Goal: Task Accomplishment & Management: Complete application form

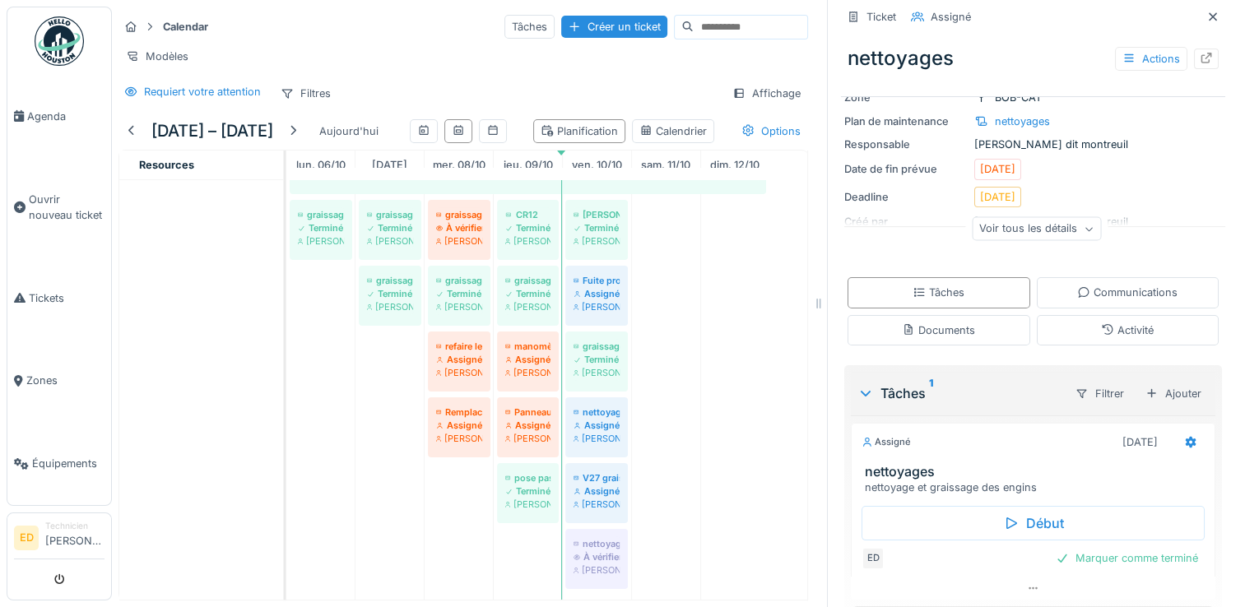
scroll to position [168, 0]
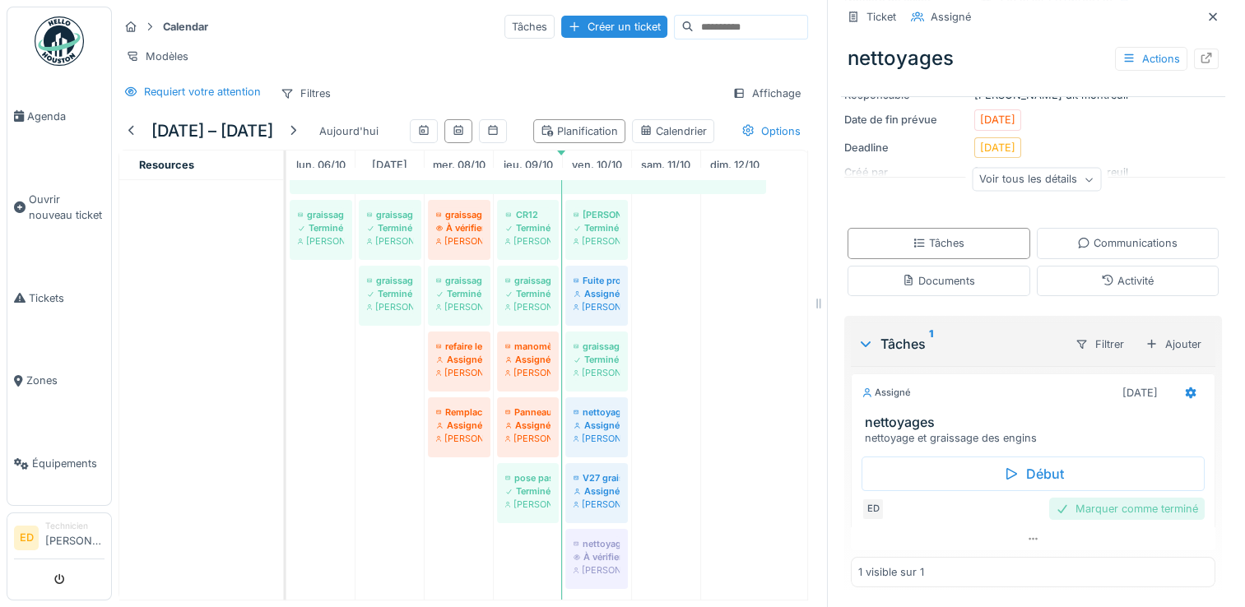
click at [1172, 500] on div "Marquer comme terminé" at bounding box center [1128, 509] width 156 height 22
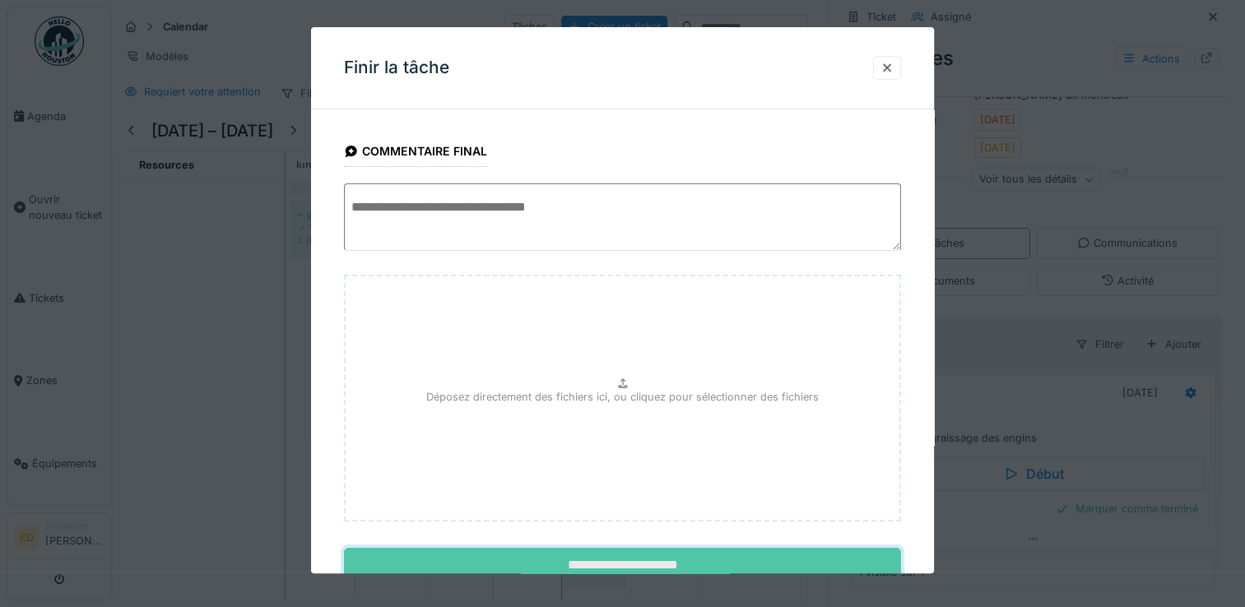
click at [665, 551] on input "**********" at bounding box center [622, 566] width 557 height 35
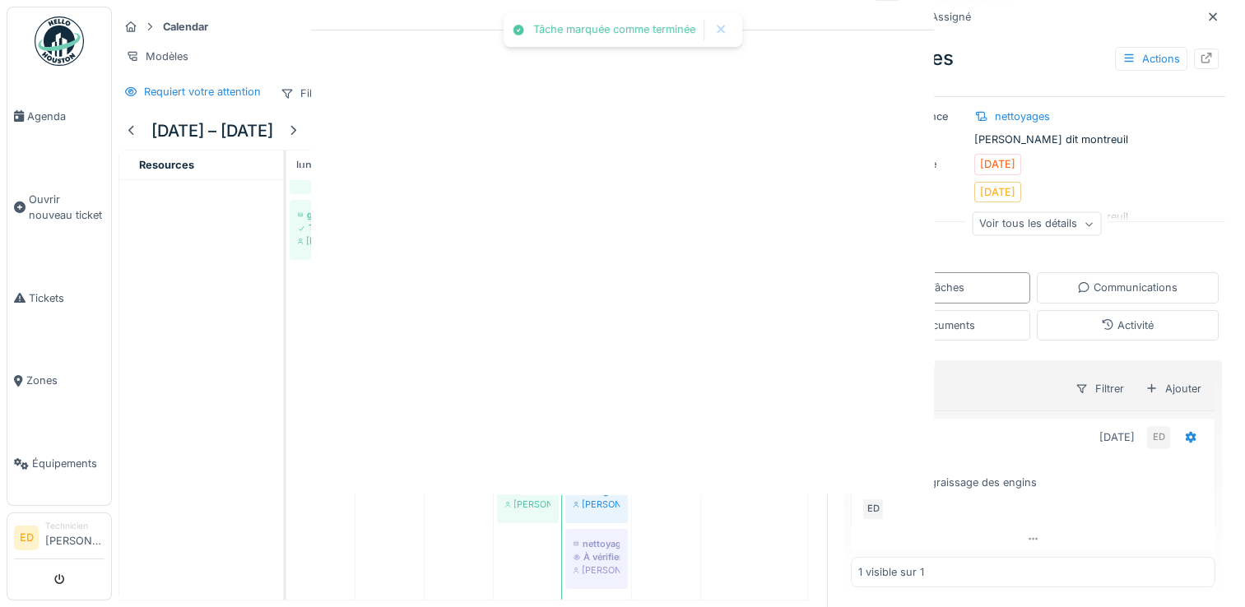
scroll to position [99, 0]
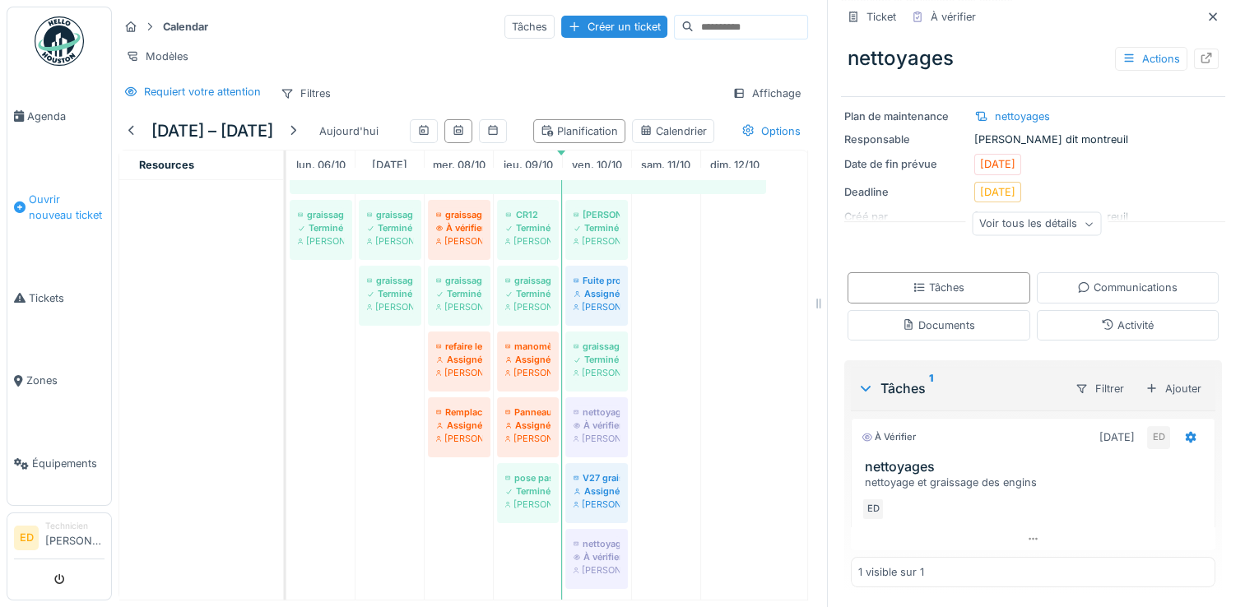
click at [60, 220] on link "Ouvrir nouveau ticket" at bounding box center [59, 207] width 104 height 99
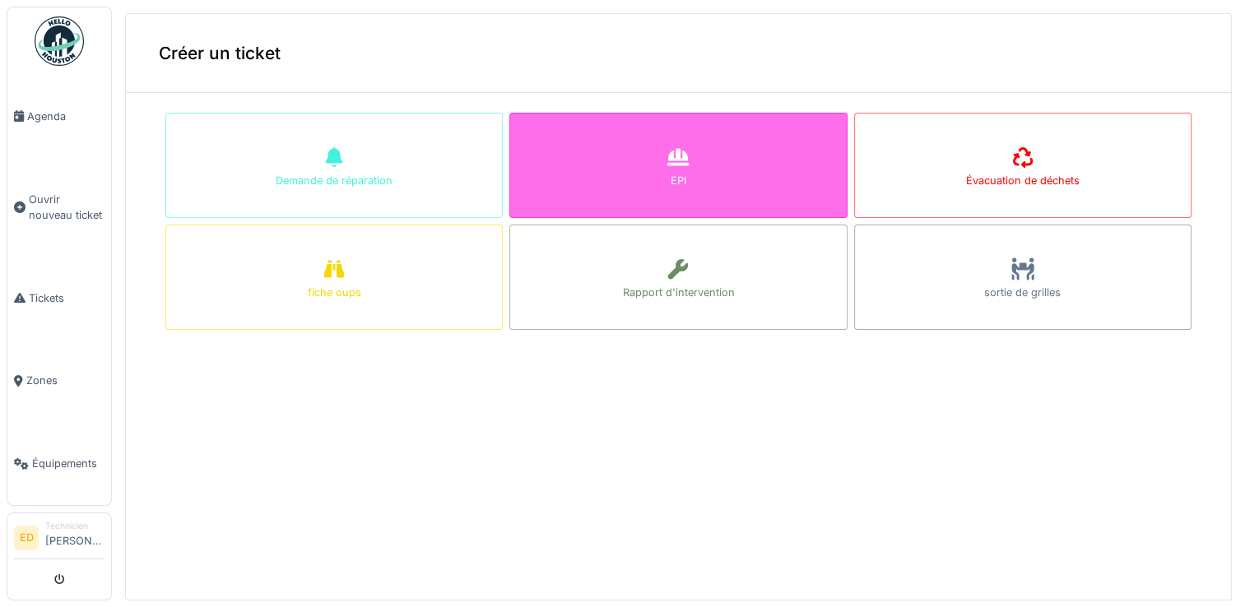
click at [545, 179] on div "EPI" at bounding box center [678, 165] width 337 height 105
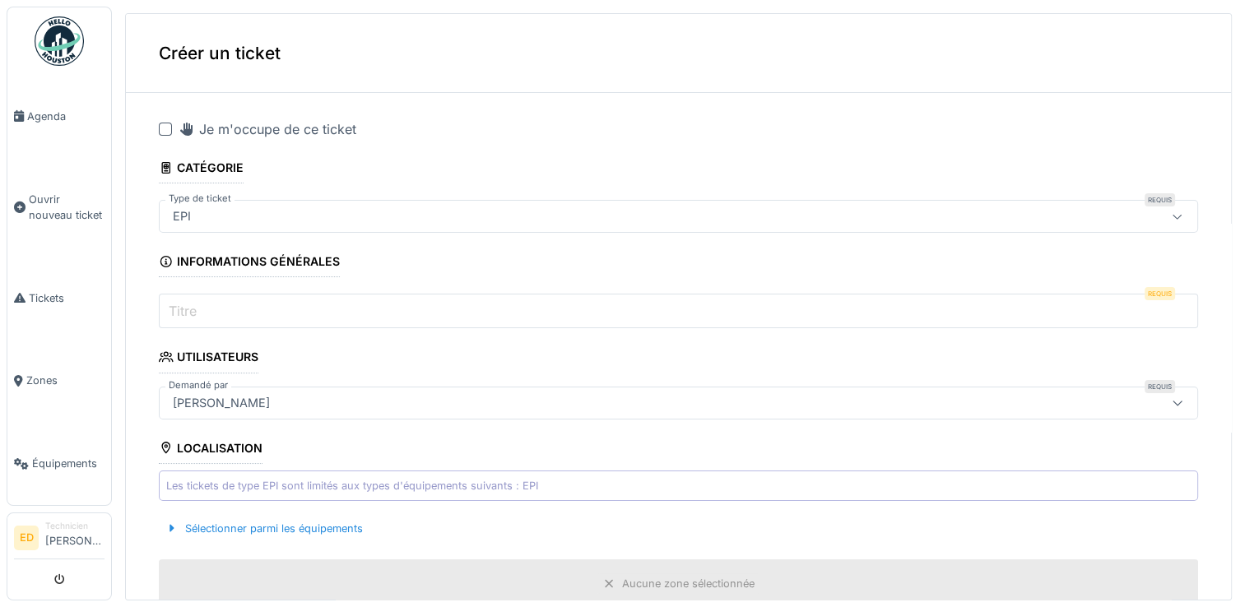
click at [238, 320] on input "Titre" at bounding box center [679, 311] width 1040 height 35
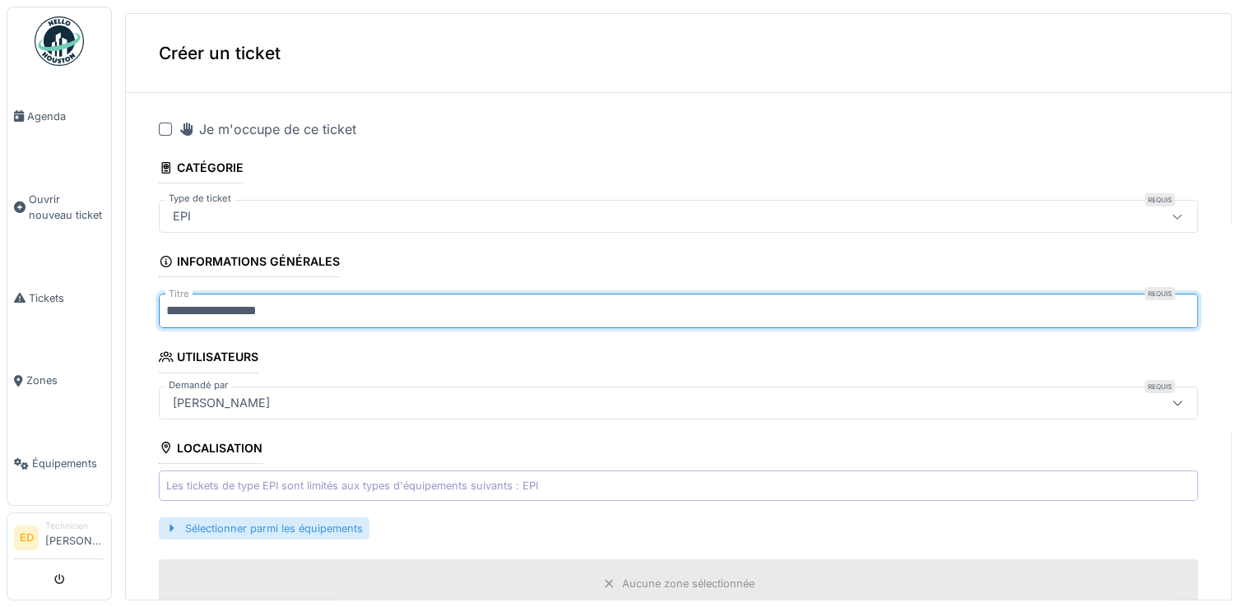
type input "**********"
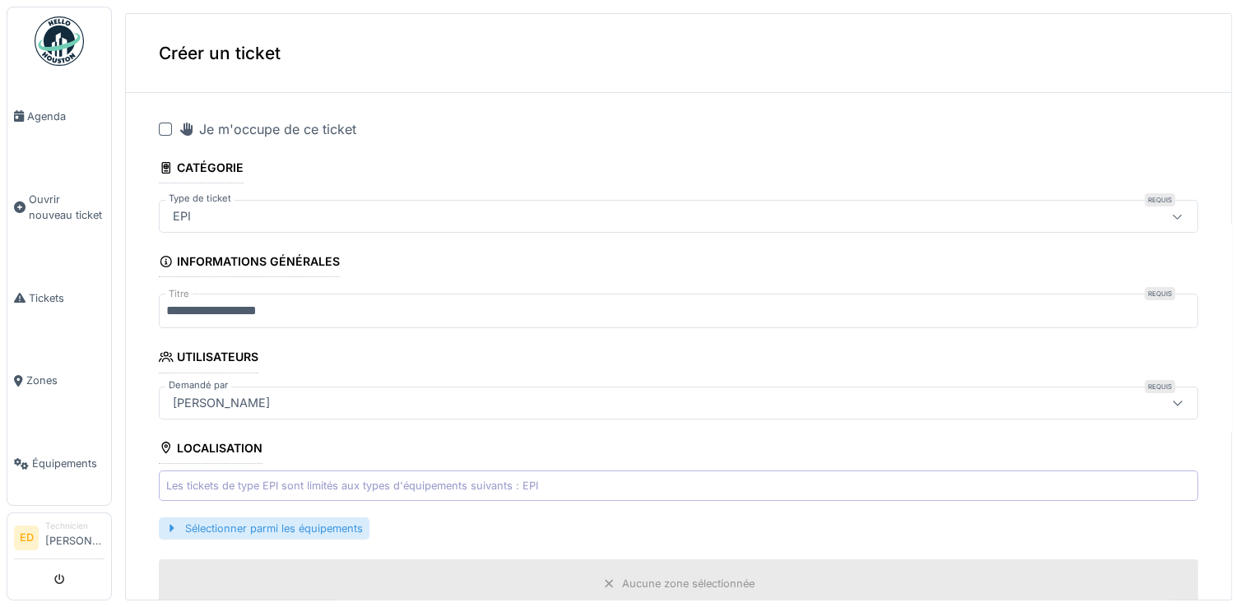
click at [350, 534] on div "Sélectionner parmi les équipements" at bounding box center [264, 529] width 211 height 22
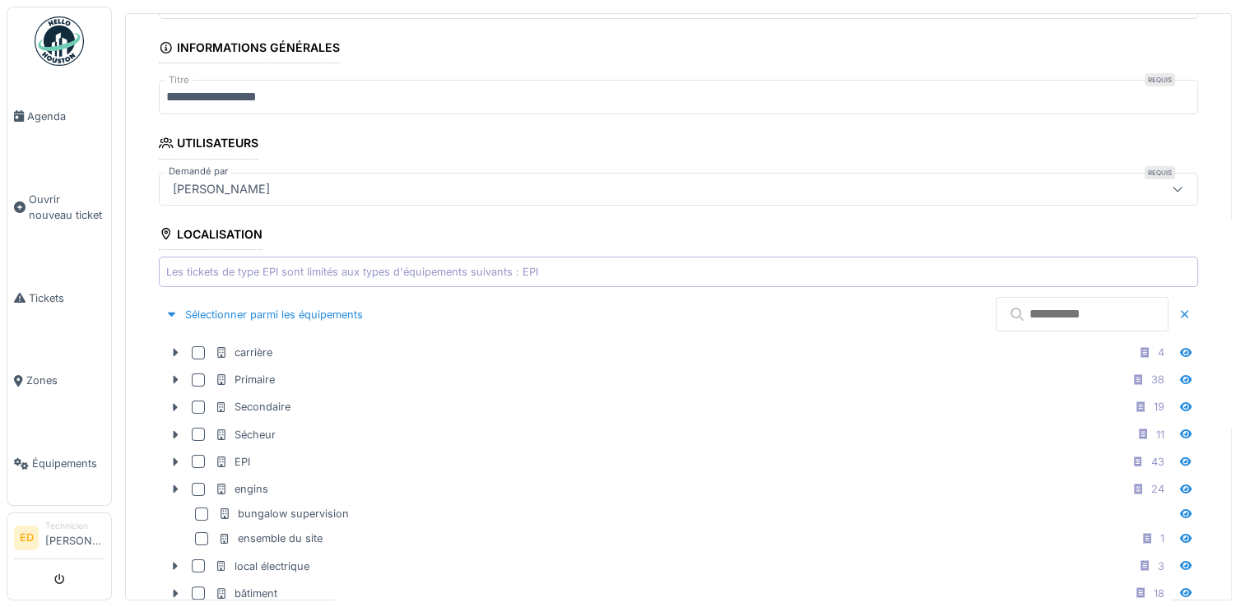
scroll to position [230, 0]
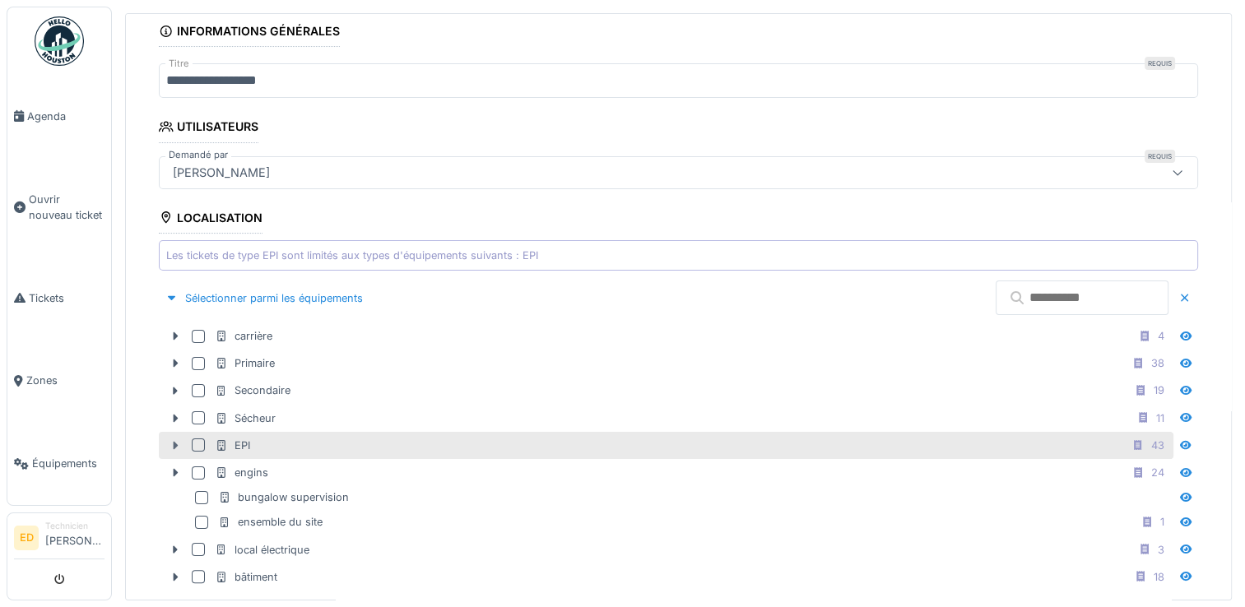
click at [166, 447] on div at bounding box center [175, 445] width 26 height 17
click at [198, 439] on div at bounding box center [198, 445] width 13 height 13
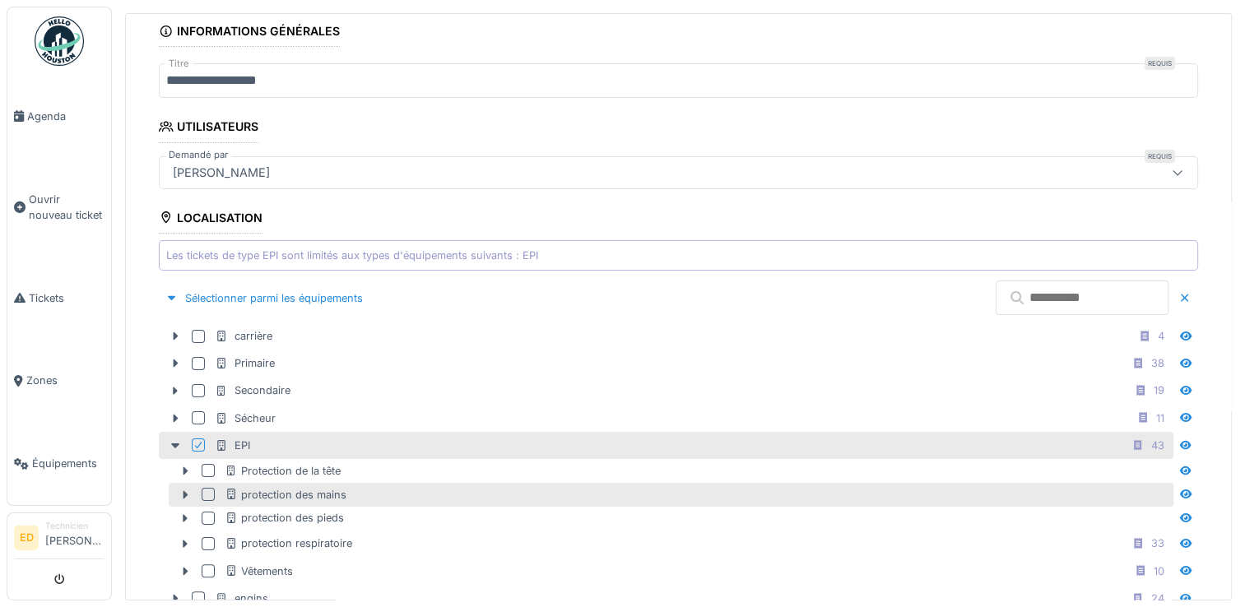
click at [207, 488] on div at bounding box center [208, 494] width 13 height 13
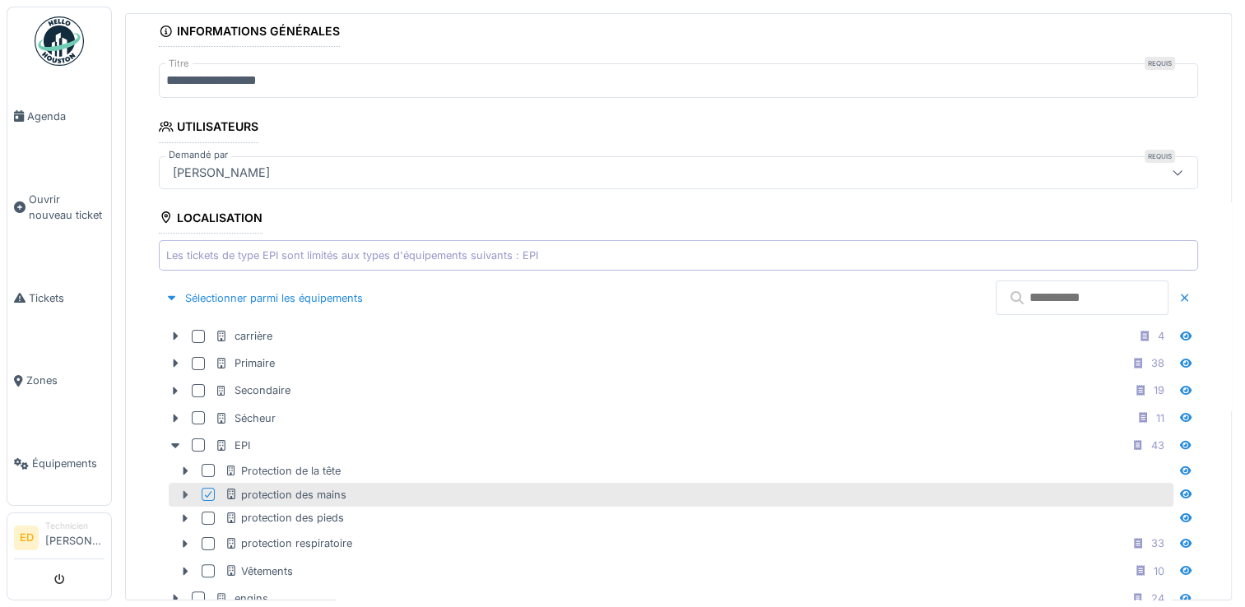
click at [185, 491] on icon at bounding box center [186, 495] width 5 height 8
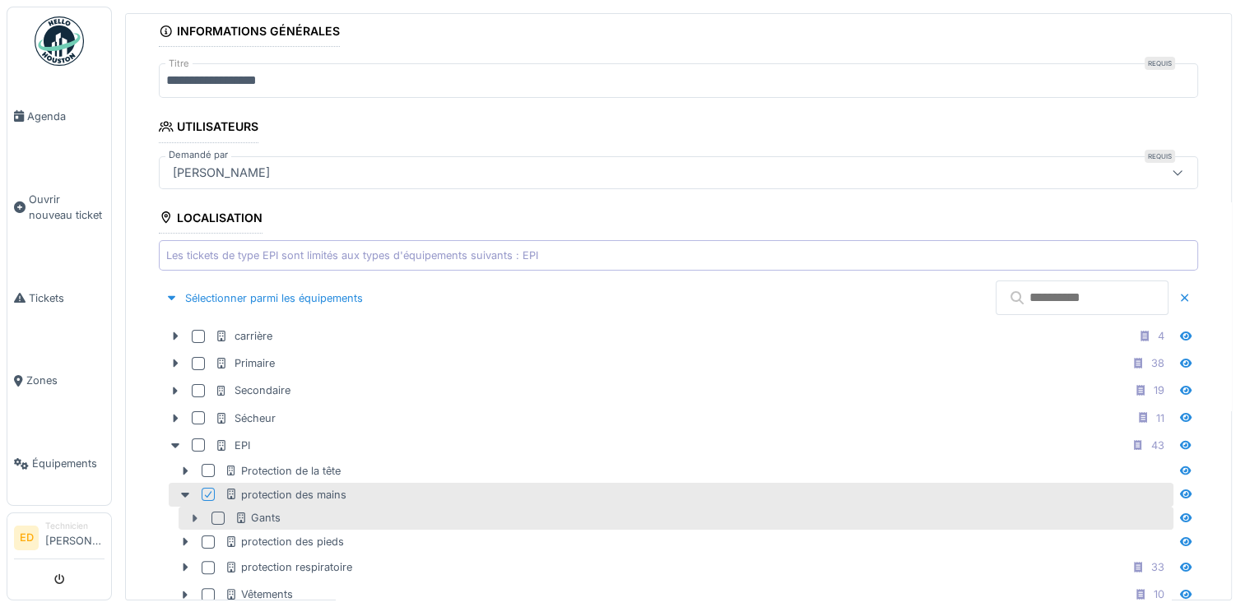
click at [194, 518] on icon at bounding box center [195, 518] width 5 height 8
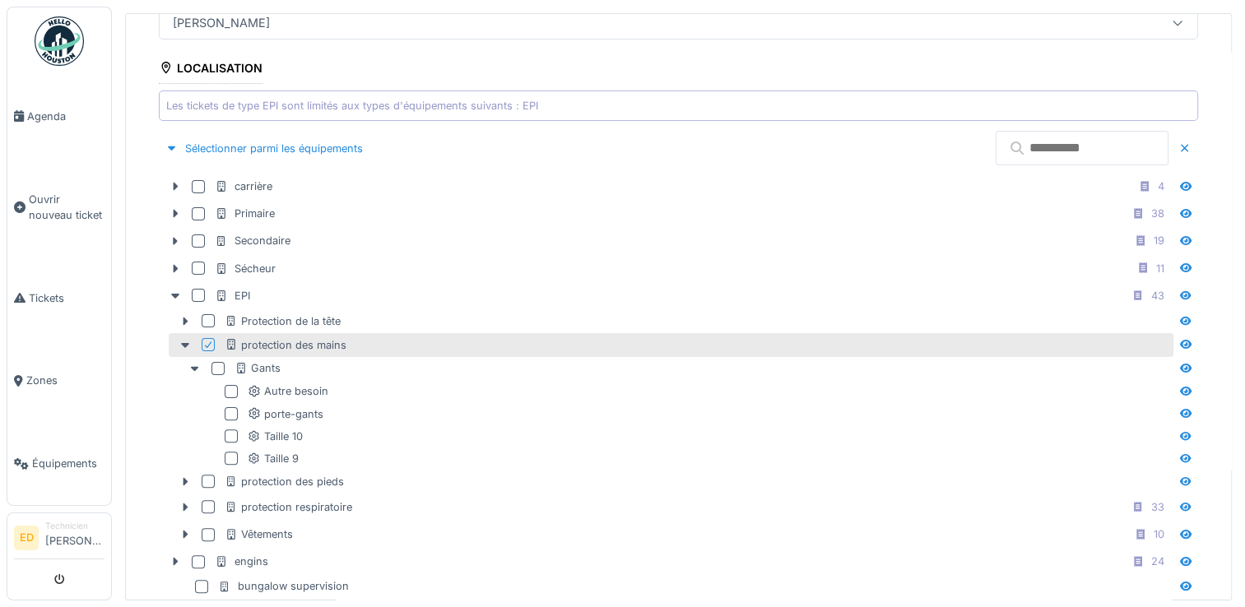
scroll to position [395, 0]
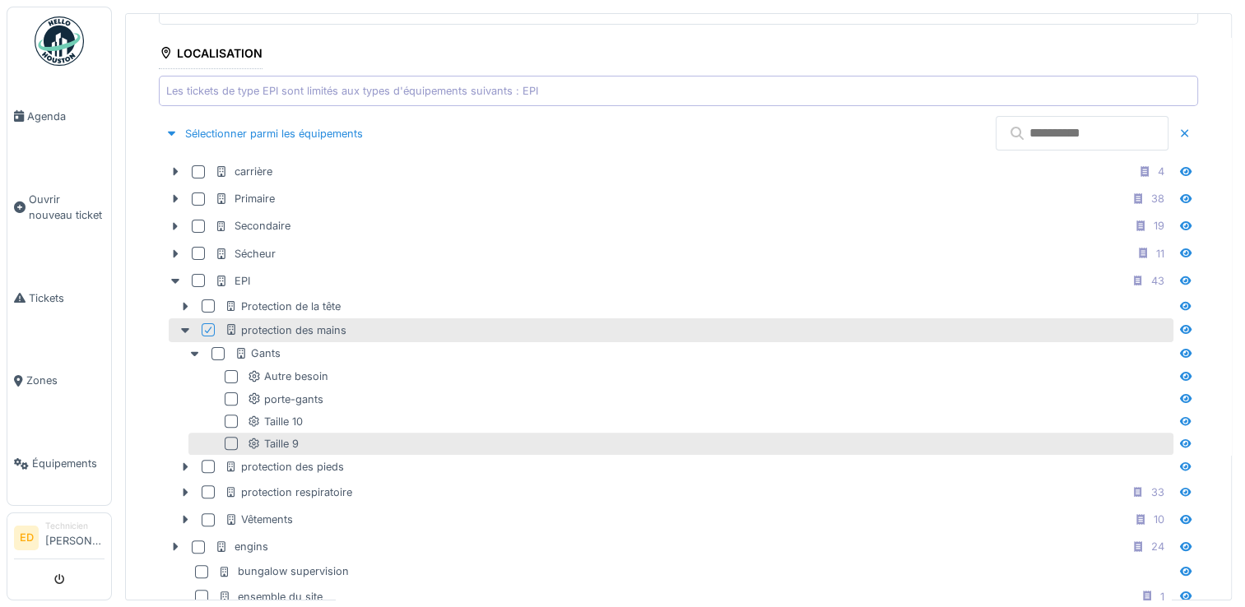
click at [228, 444] on div at bounding box center [231, 443] width 13 height 13
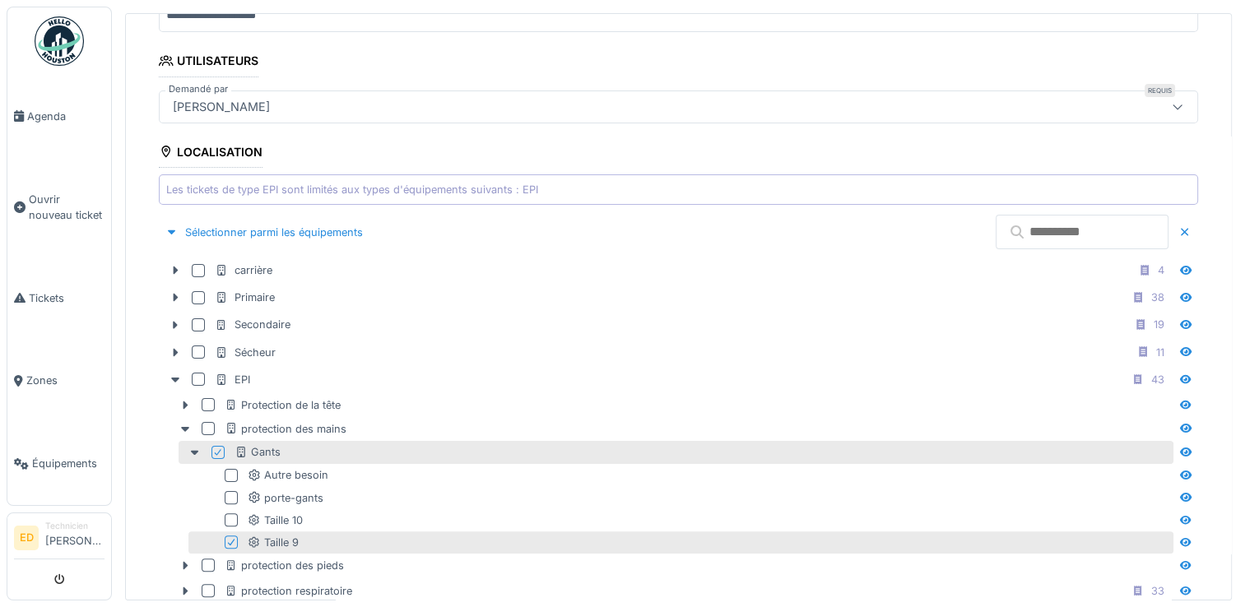
scroll to position [296, 0]
click at [170, 229] on div at bounding box center [171, 233] width 13 height 16
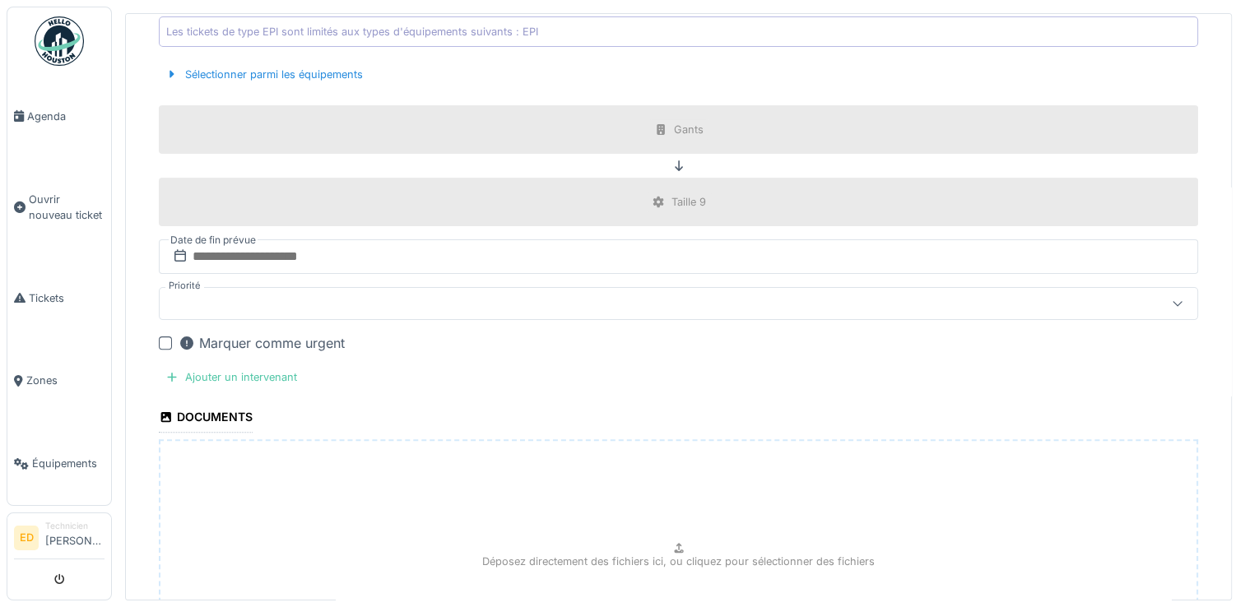
scroll to position [461, 0]
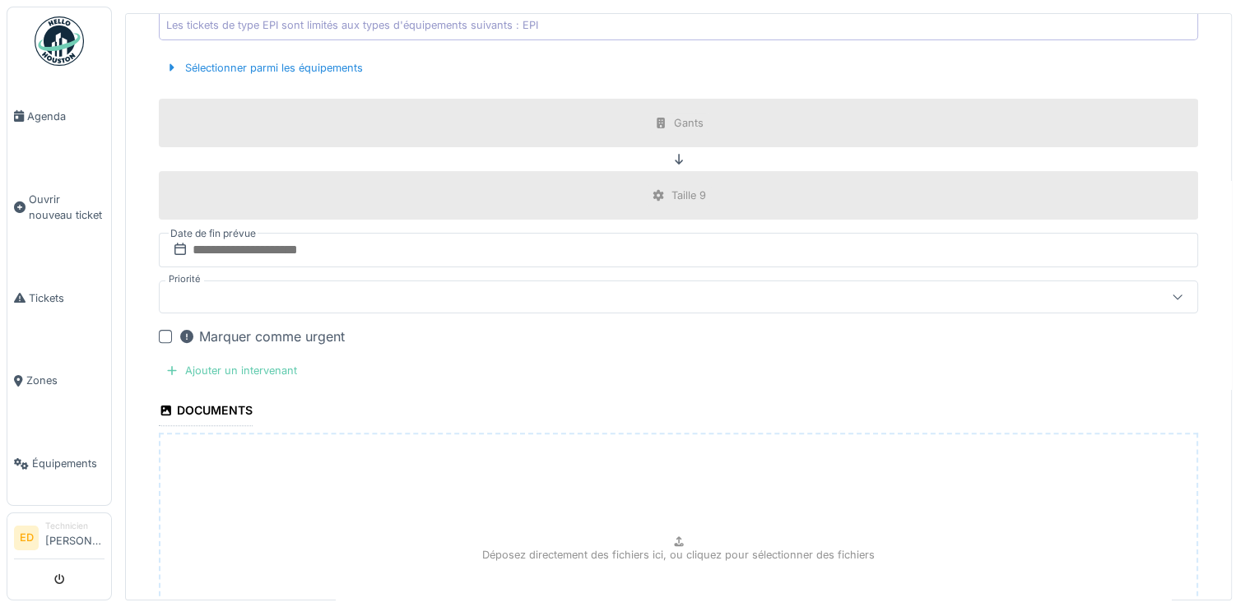
click at [294, 360] on div "Ajouter un intervenant" at bounding box center [231, 371] width 145 height 22
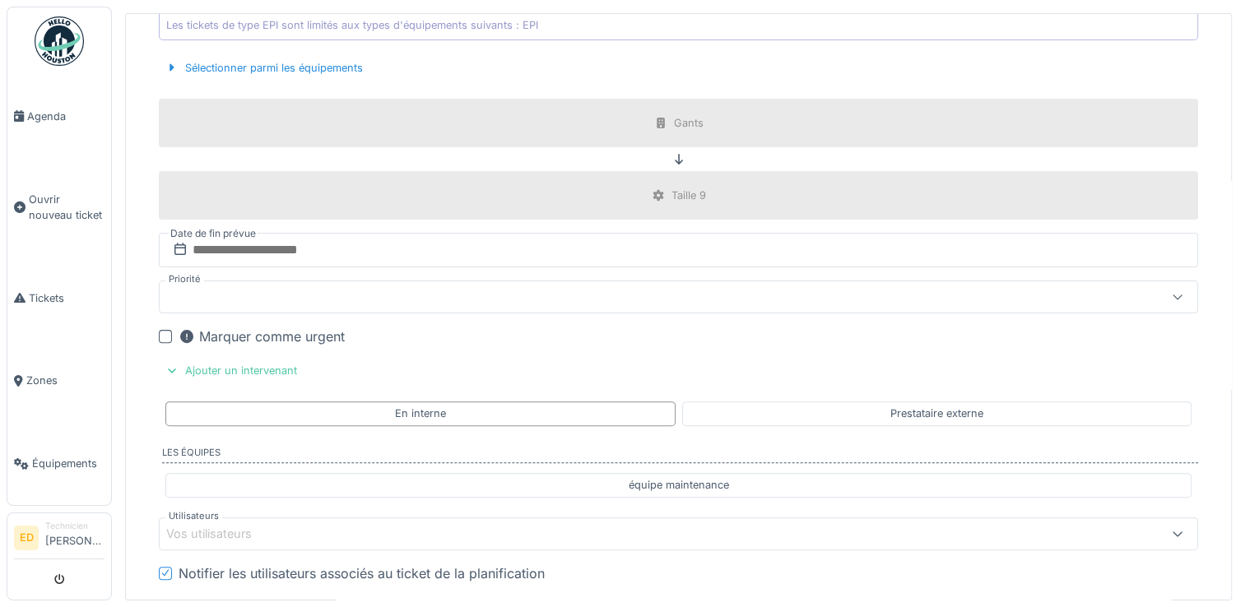
click at [557, 540] on div "Vos utilisateurs" at bounding box center [679, 534] width 1040 height 33
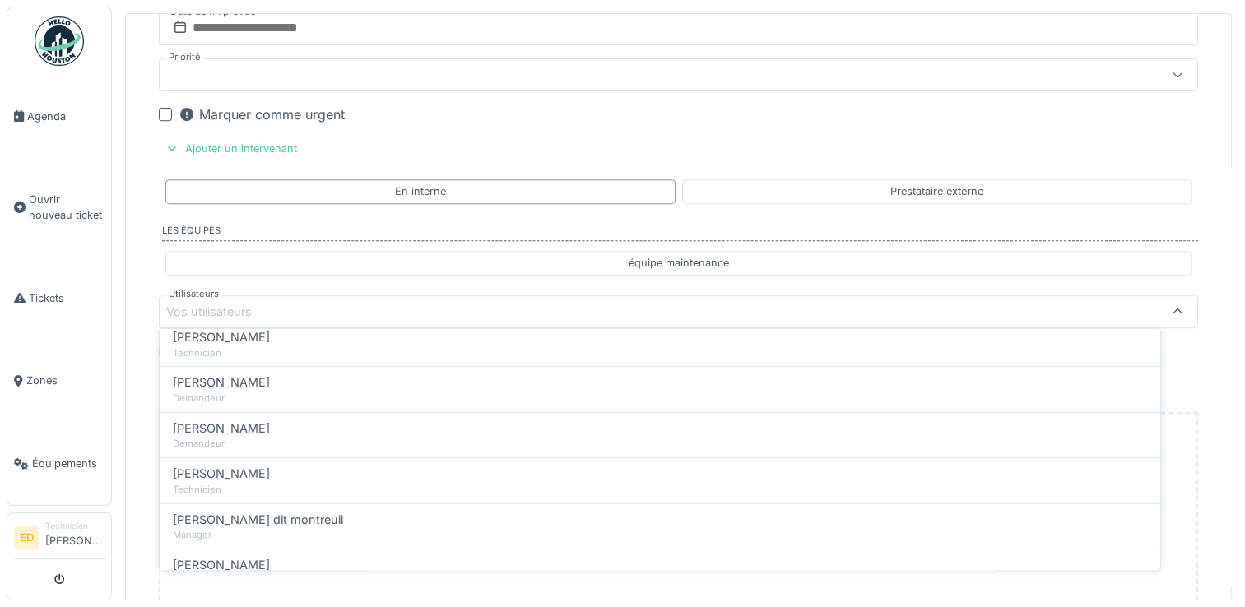
scroll to position [230, 0]
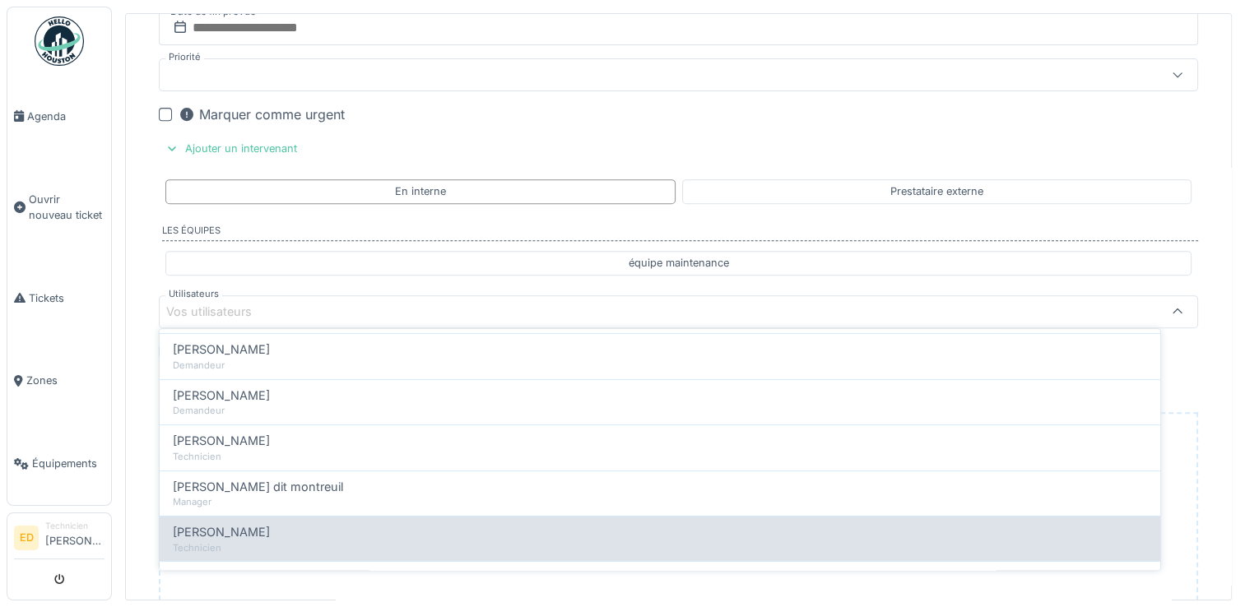
click at [1063, 524] on div "Johanna Allais" at bounding box center [660, 533] width 975 height 18
type input "*****"
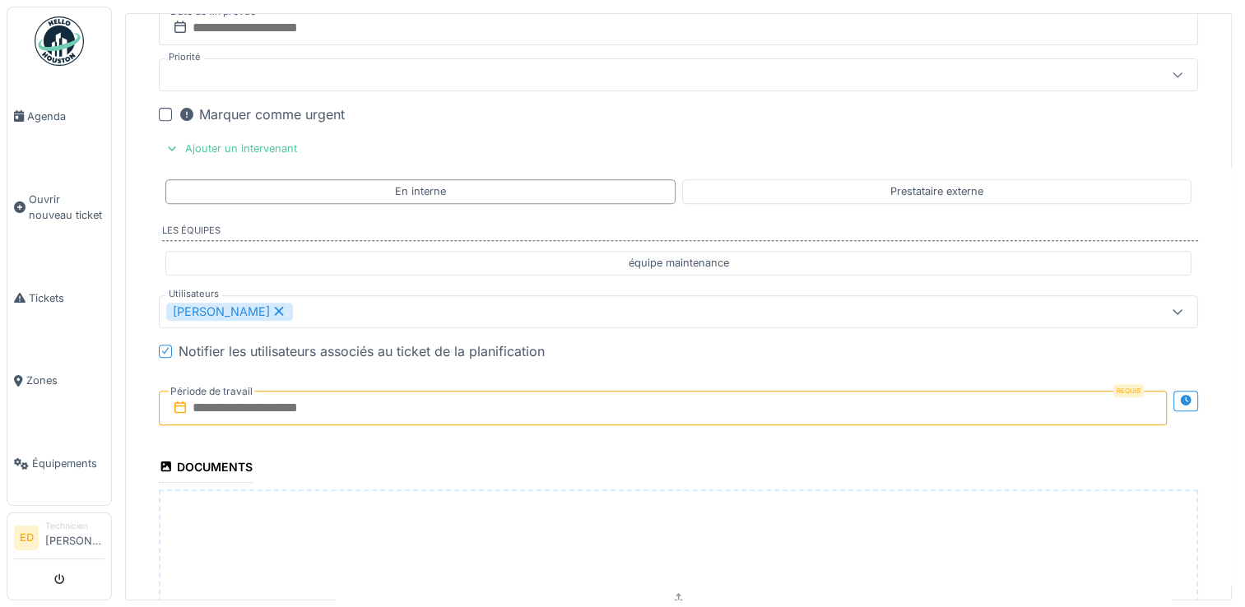
click at [1177, 362] on div "**********" at bounding box center [678, 133] width 1105 height 1420
click at [1047, 404] on input "text" at bounding box center [663, 408] width 1008 height 35
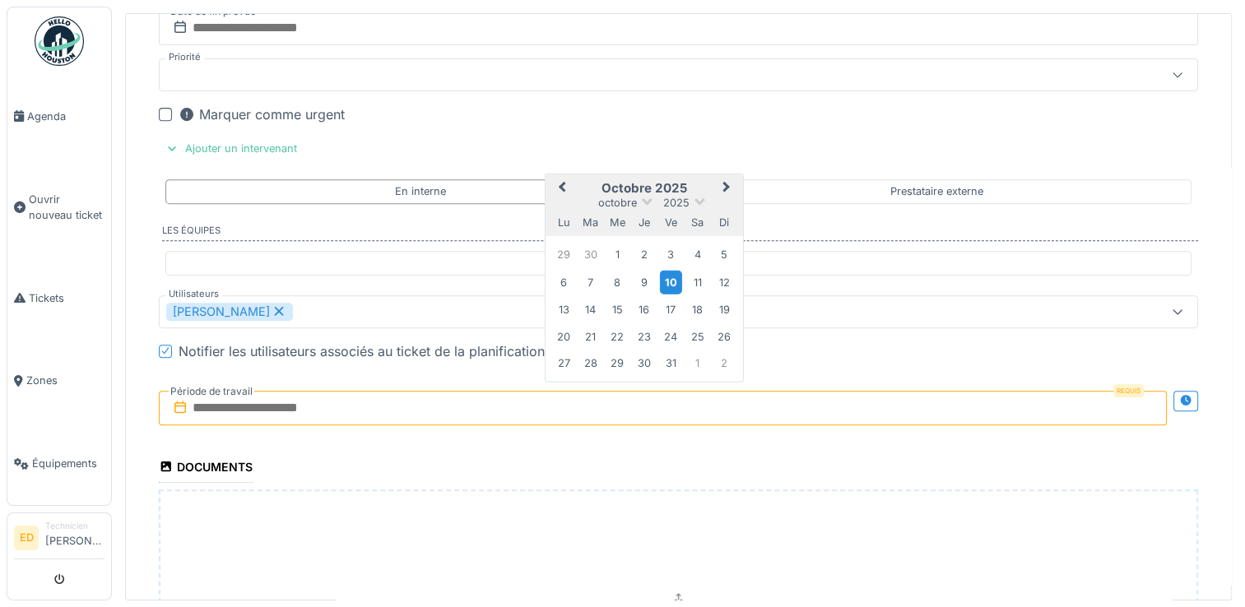
click at [666, 273] on div "10" at bounding box center [671, 282] width 22 height 24
click at [672, 275] on div "10" at bounding box center [671, 282] width 22 height 24
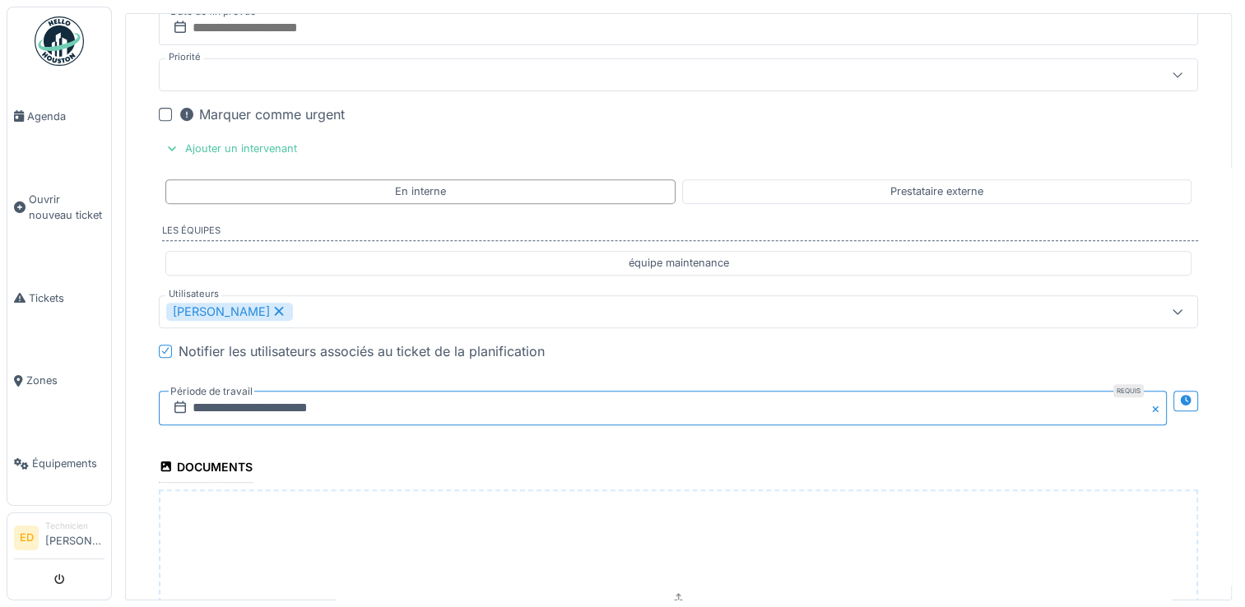
click at [448, 391] on input "**********" at bounding box center [663, 408] width 1008 height 35
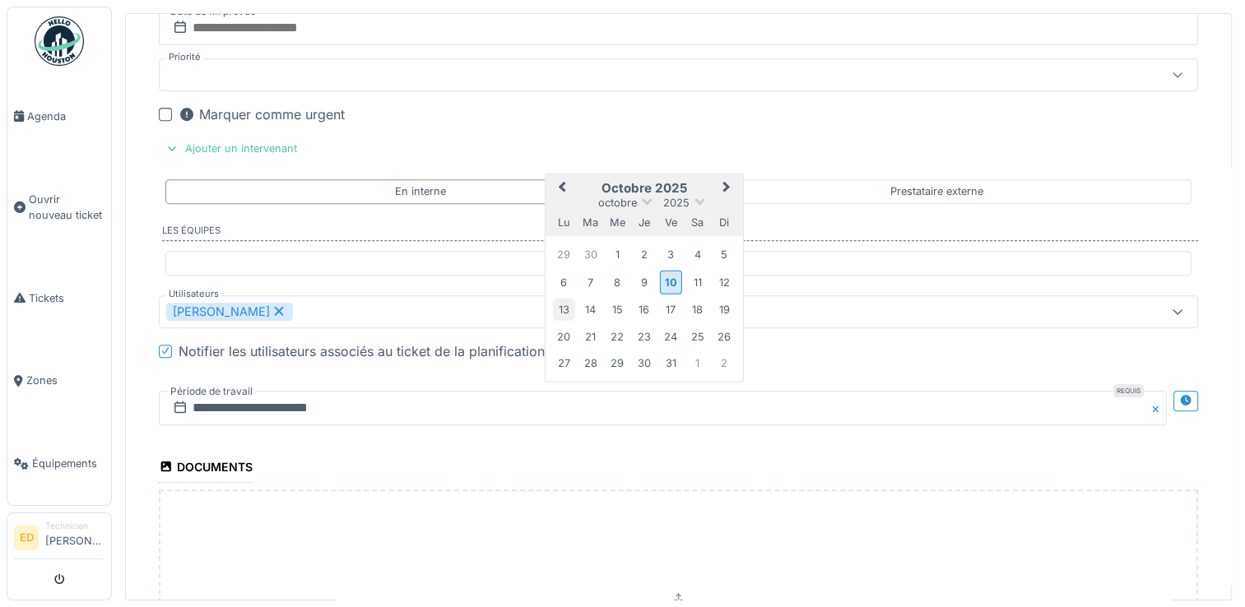
click at [570, 300] on div "13" at bounding box center [564, 310] width 22 height 22
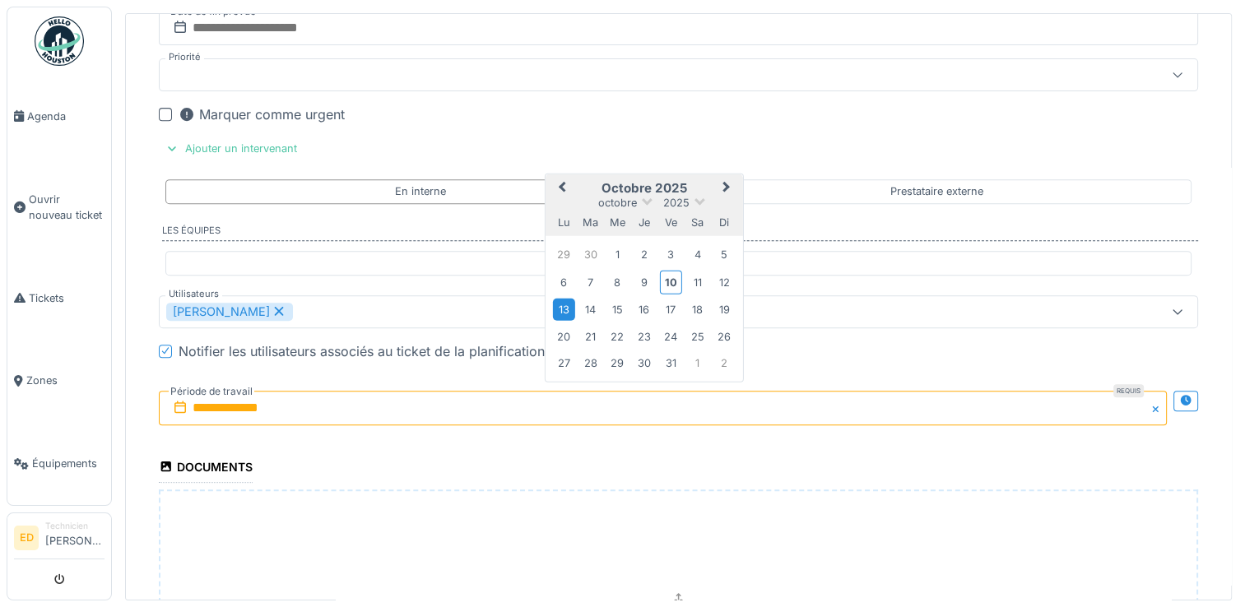
click at [561, 299] on div "13" at bounding box center [564, 310] width 22 height 22
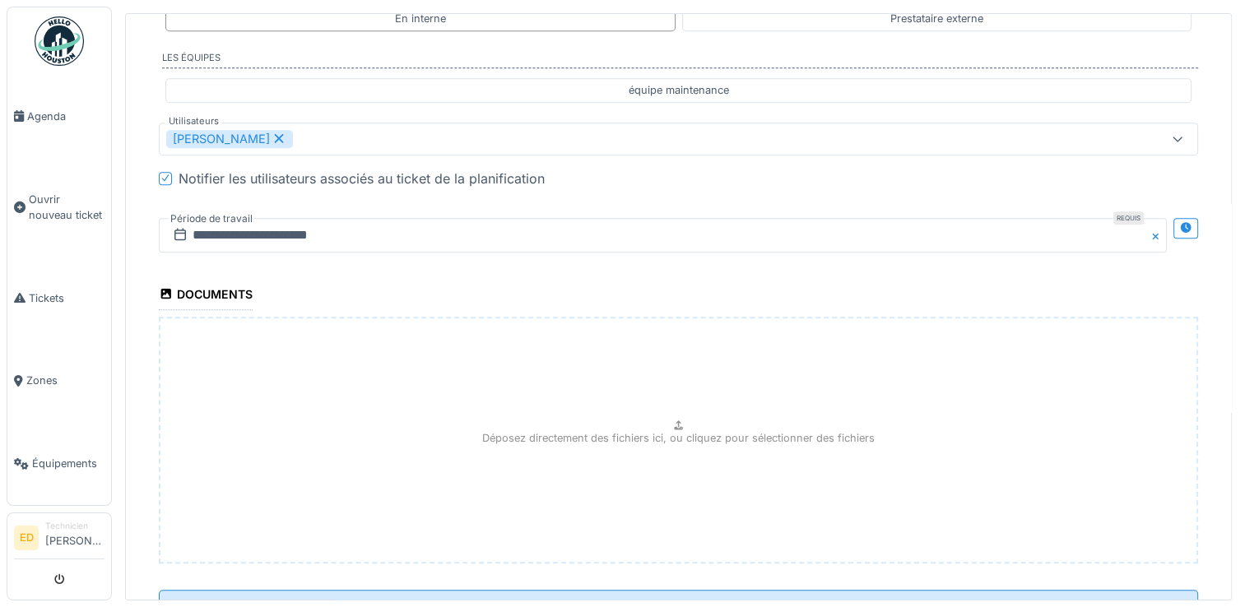
scroll to position [921, 0]
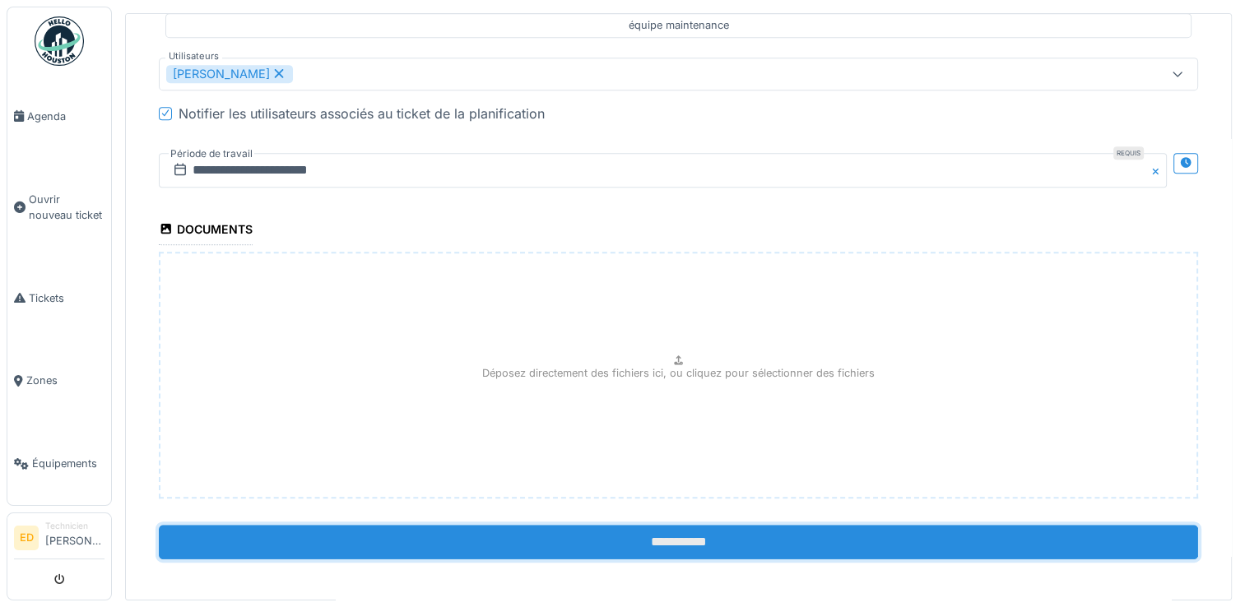
click at [1026, 543] on input "**********" at bounding box center [679, 542] width 1040 height 35
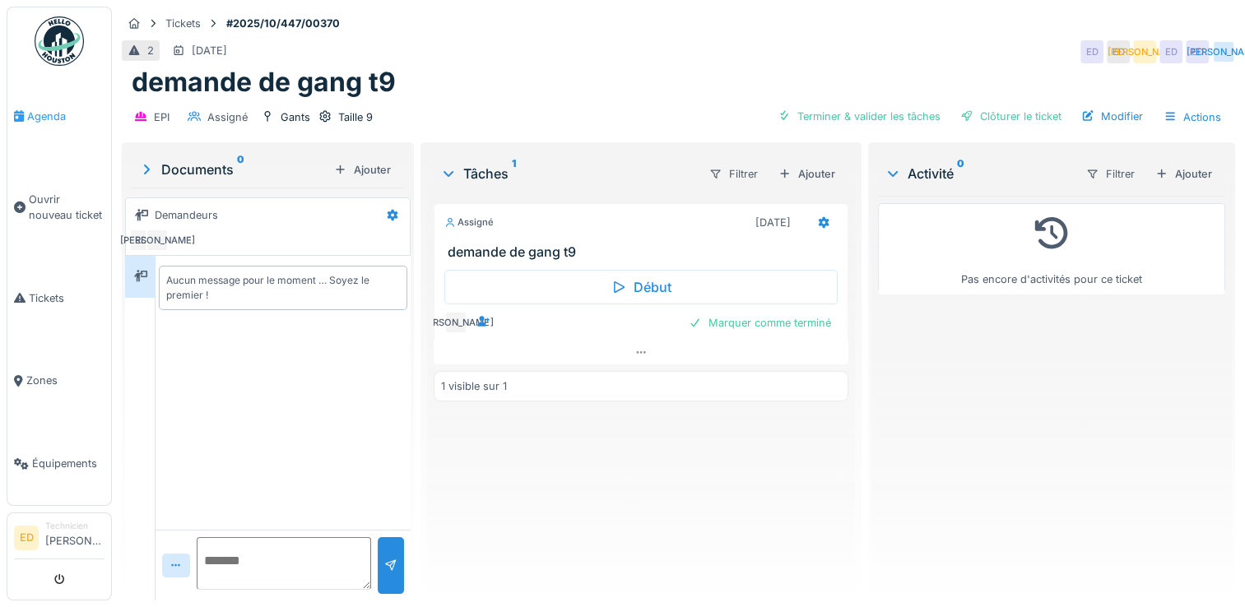
click at [35, 133] on link "Agenda" at bounding box center [59, 116] width 104 height 83
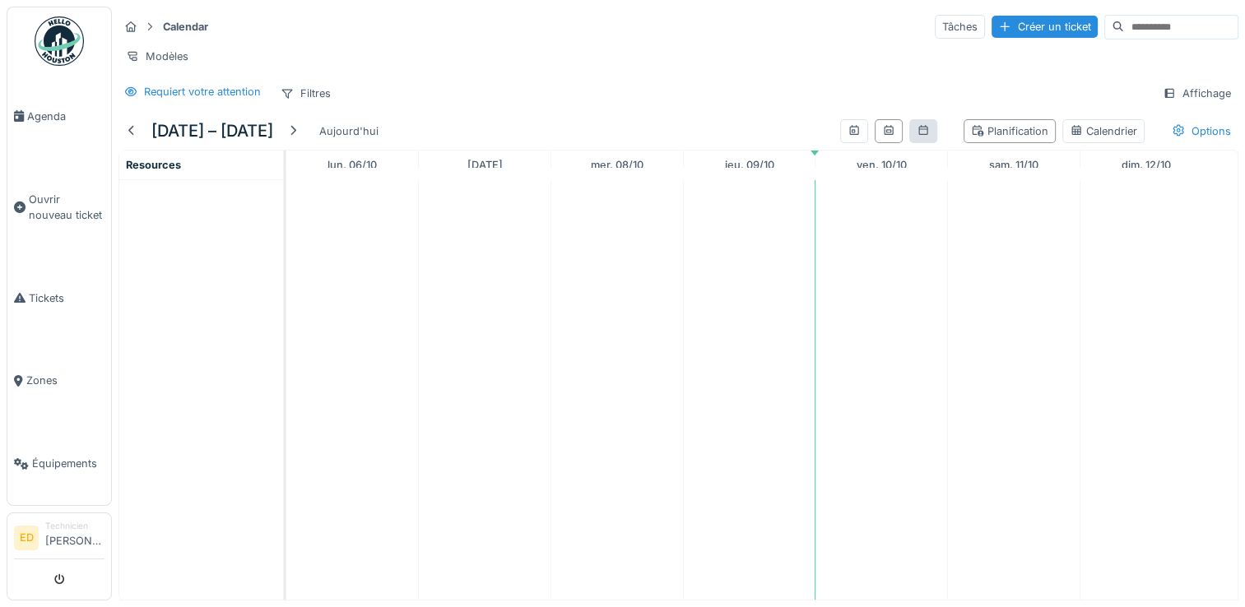
click at [910, 143] on div at bounding box center [924, 131] width 28 height 24
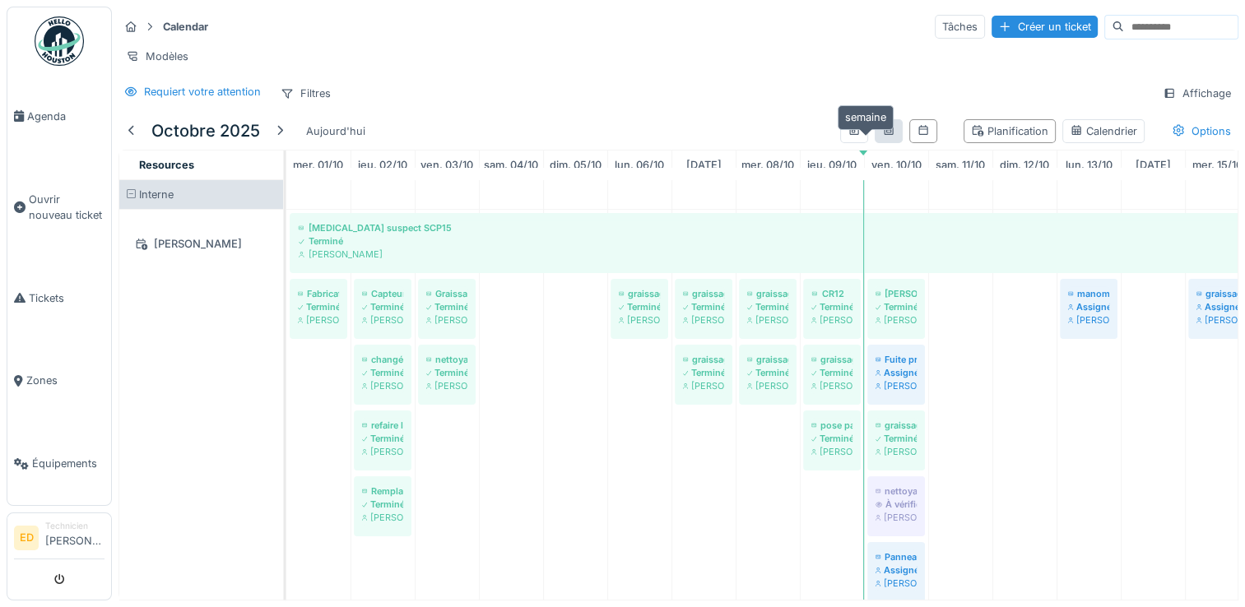
click at [882, 136] on icon at bounding box center [888, 130] width 13 height 11
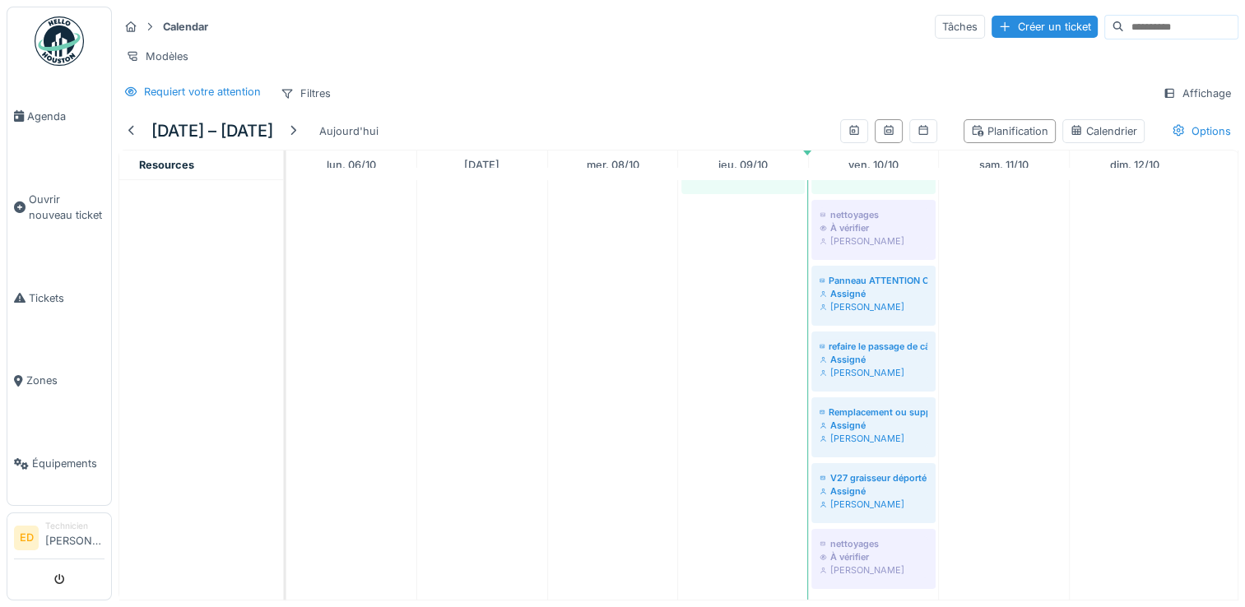
scroll to position [299, 0]
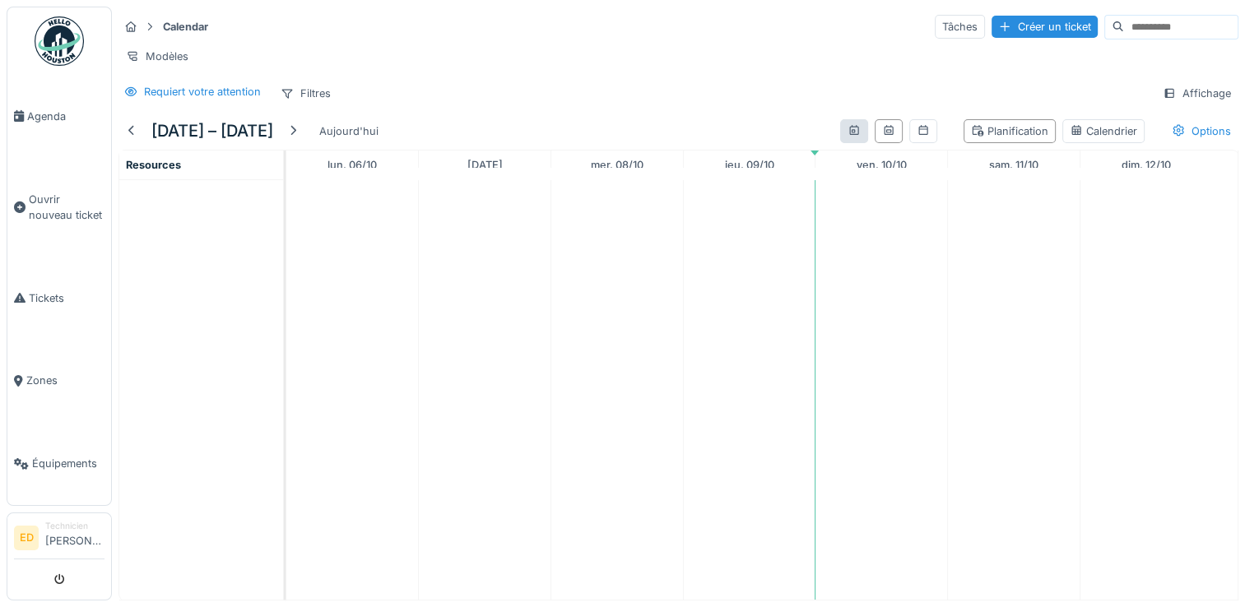
click at [840, 133] on div at bounding box center [854, 131] width 28 height 24
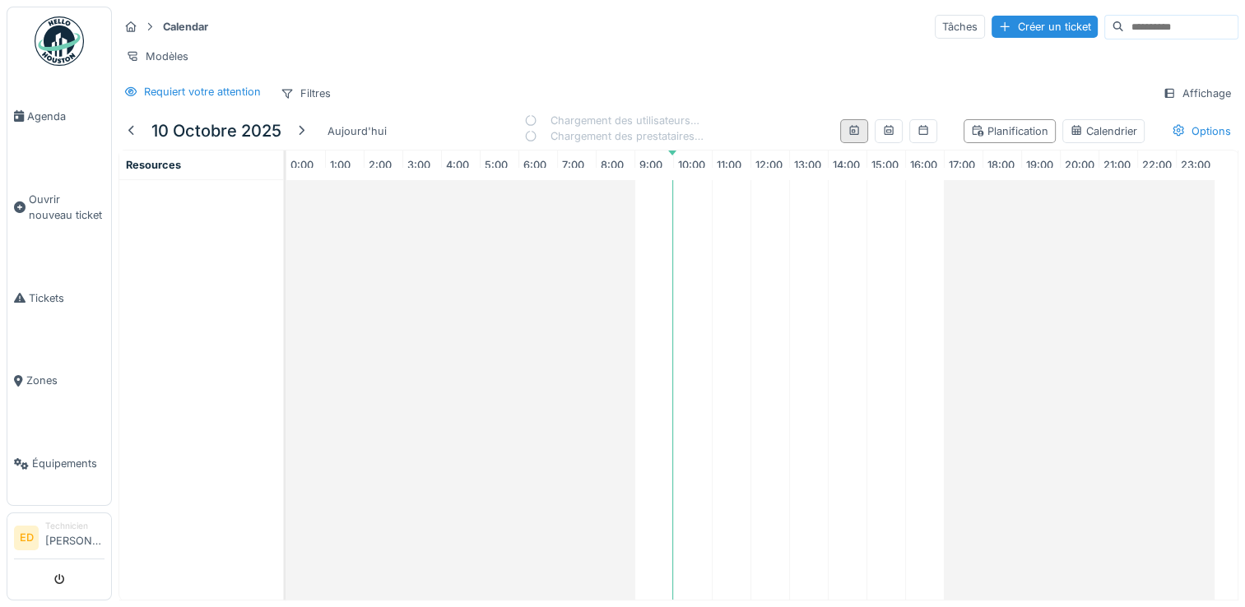
scroll to position [0, 2]
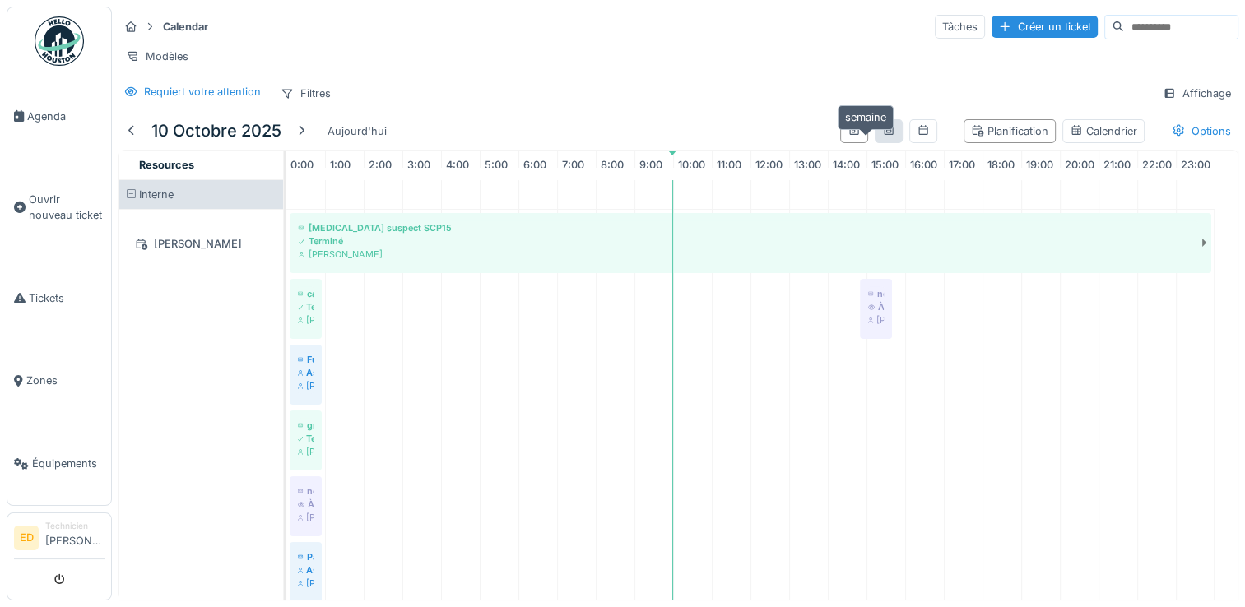
click at [882, 133] on div at bounding box center [888, 131] width 13 height 16
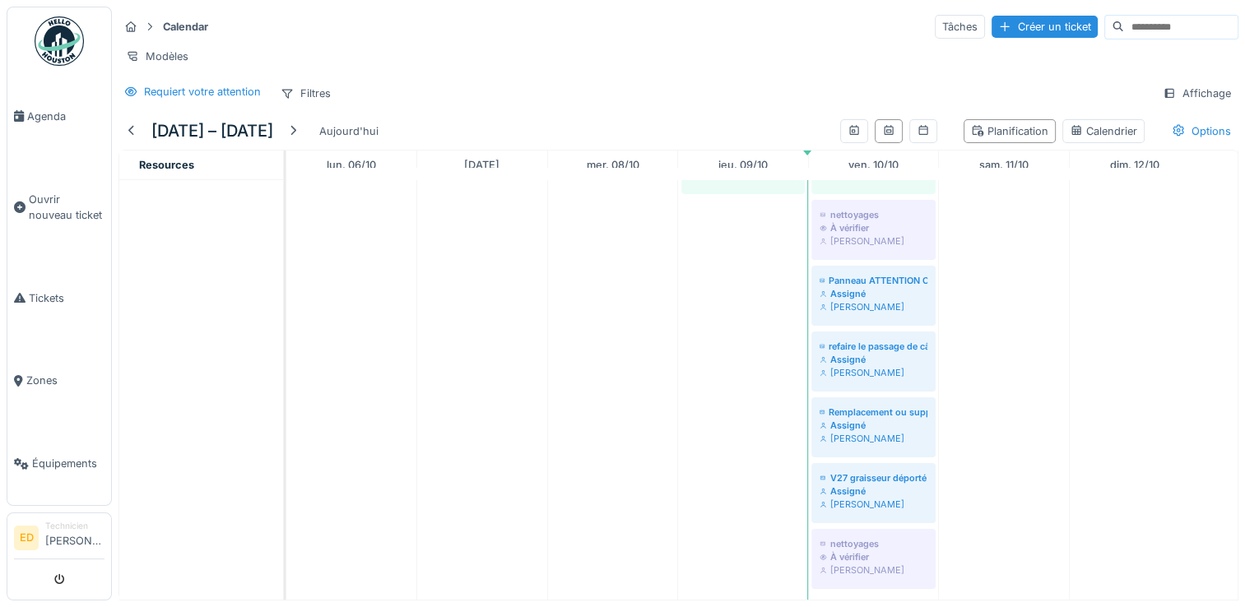
scroll to position [299, 0]
